Goal: Task Accomplishment & Management: Complete application form

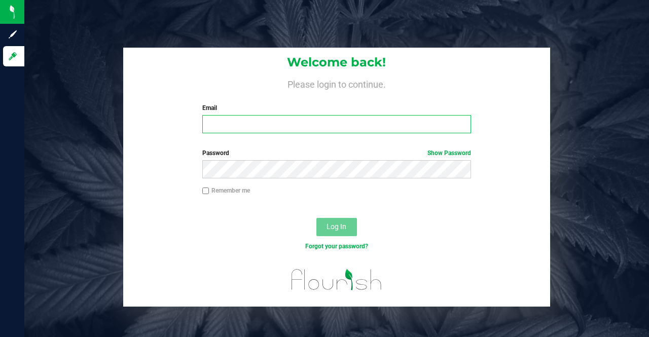
click at [237, 128] on input "Email" at bounding box center [336, 124] width 269 height 18
type input "[EMAIL_ADDRESS][DOMAIN_NAME]"
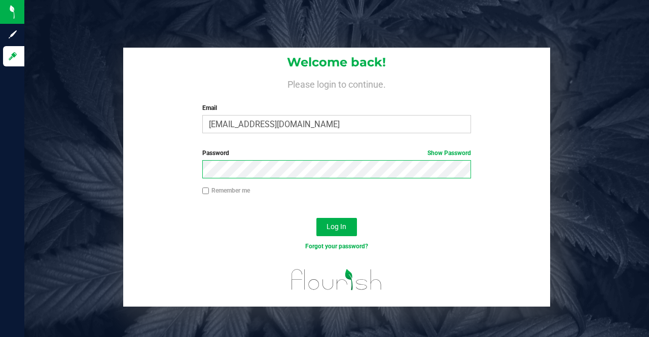
click at [317, 218] on button "Log In" at bounding box center [337, 227] width 41 height 18
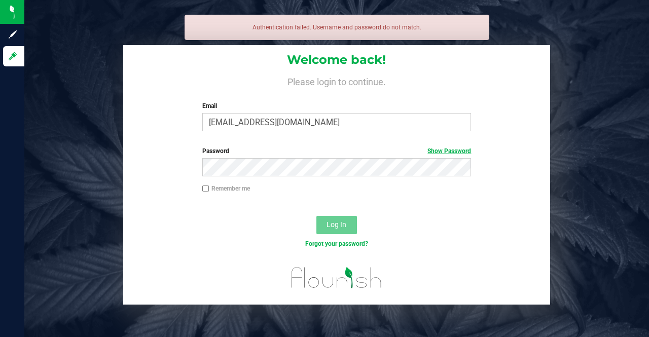
click at [437, 151] on link "Show Password" at bounding box center [450, 151] width 44 height 7
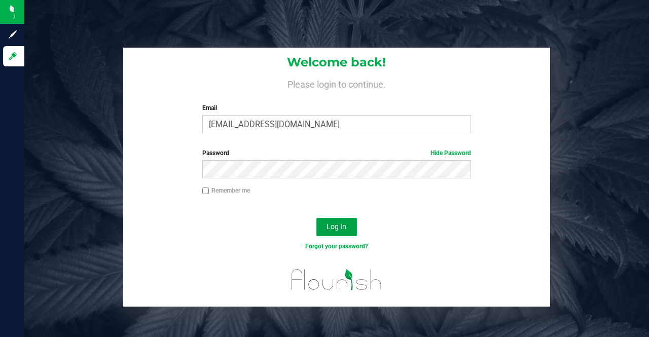
click at [338, 227] on span "Log In" at bounding box center [337, 227] width 20 height 8
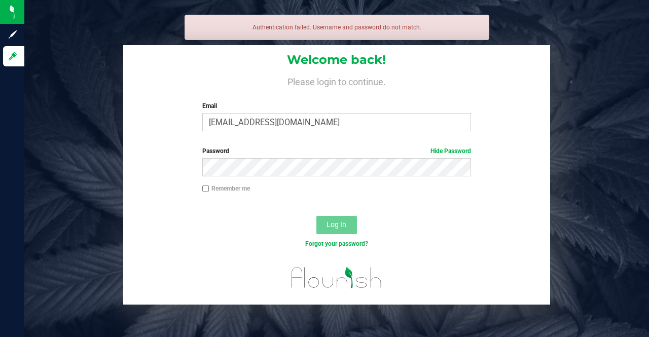
click at [352, 83] on h4 "Please login to continue." at bounding box center [336, 81] width 427 height 12
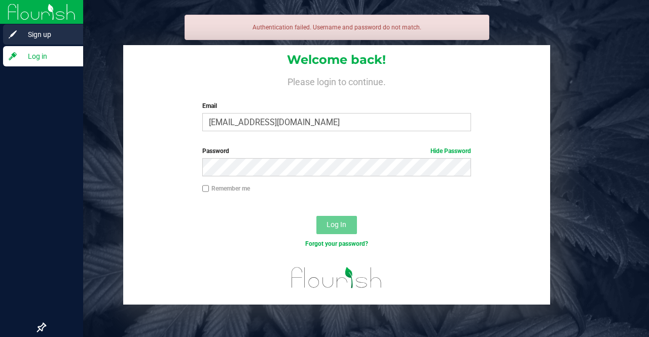
click at [7, 33] on div "Sign up" at bounding box center [43, 34] width 80 height 20
